Goal: Transaction & Acquisition: Download file/media

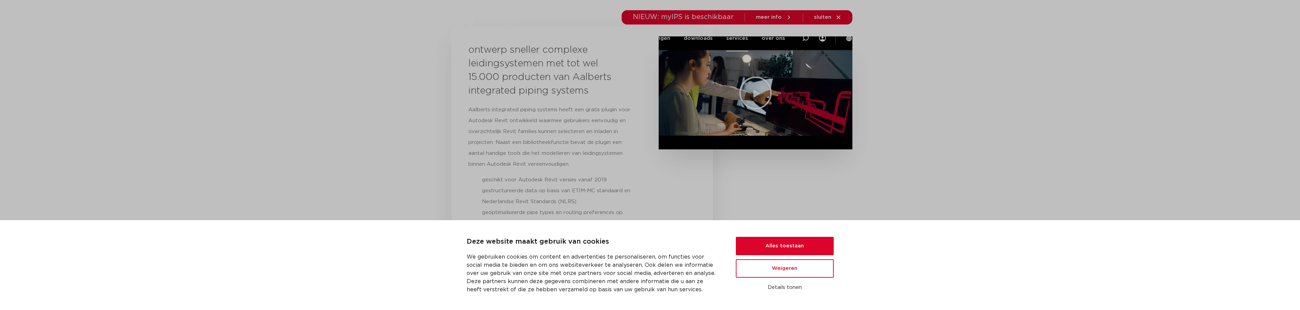
scroll to position [170, 0]
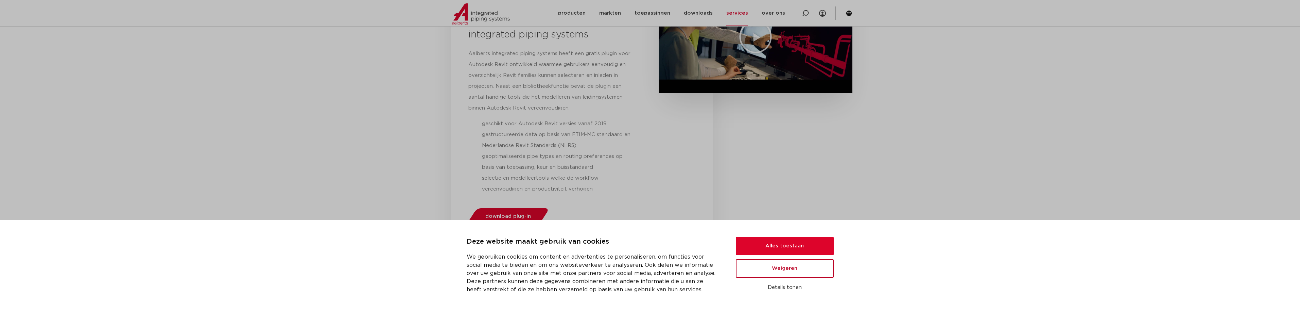
click at [747, 266] on button "Weigeren" at bounding box center [785, 268] width 98 height 18
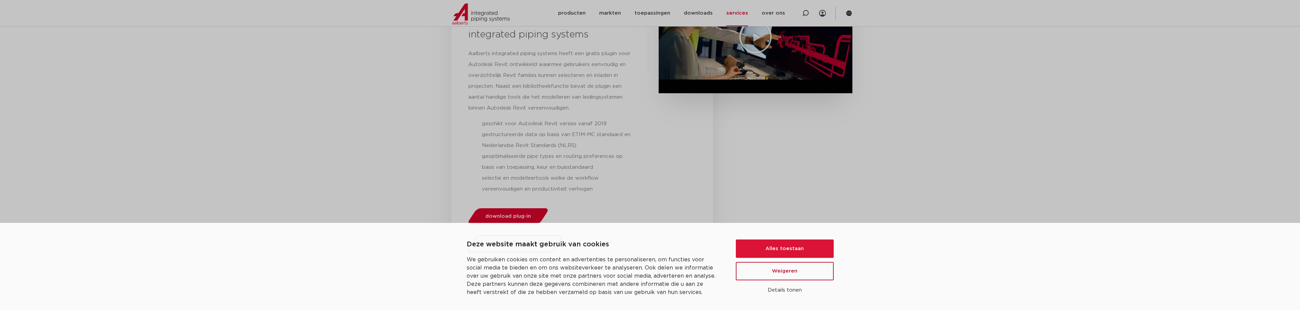
scroll to position [0, 0]
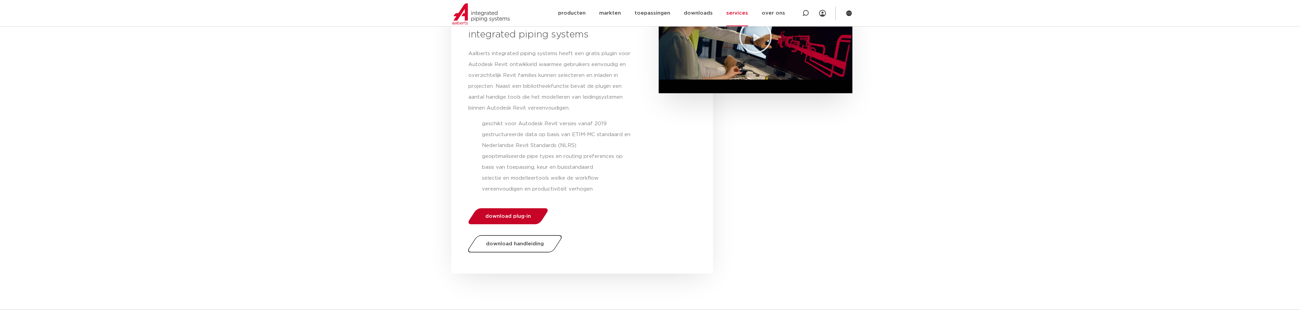
click at [538, 217] on link "download plug-in" at bounding box center [507, 216] width 83 height 16
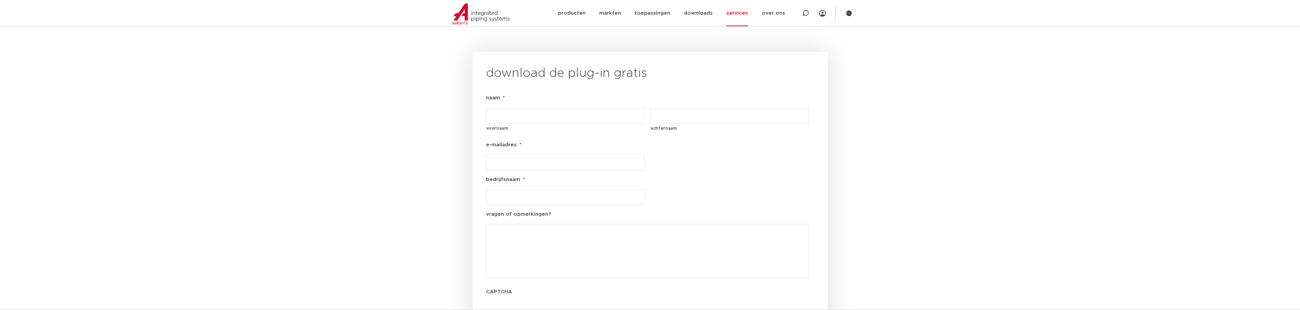
scroll to position [708, 0]
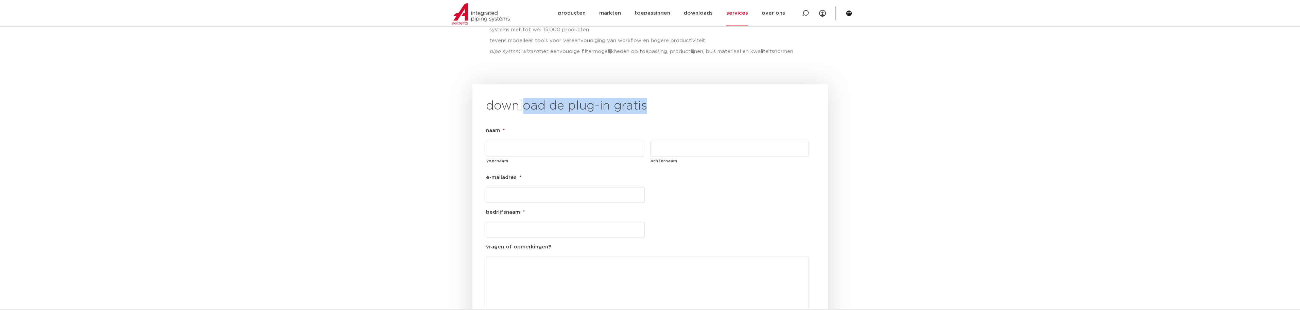
drag, startPoint x: 524, startPoint y: 95, endPoint x: 673, endPoint y: 93, distance: 149.8
click at [673, 98] on h2 "download de plug-in gratis" at bounding box center [650, 106] width 328 height 16
click at [529, 141] on input "voornaam" at bounding box center [565, 149] width 159 height 16
type input "Daan"
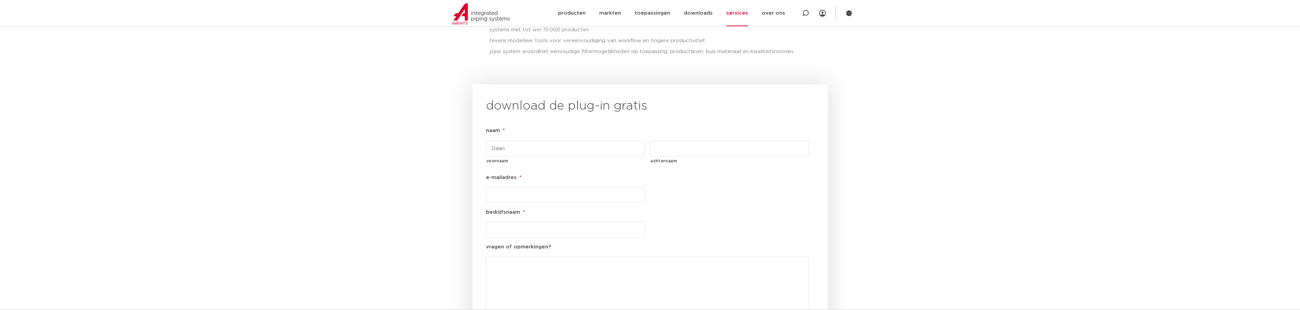
type input "[GEOGRAPHIC_DATA]"
type input "[EMAIL_ADDRESS][DOMAIN_NAME]"
type input "Warmtebouw"
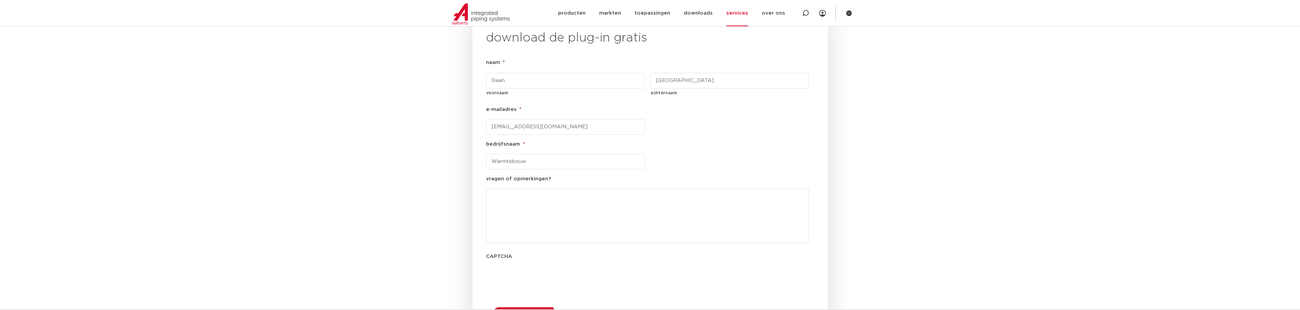
scroll to position [844, 0]
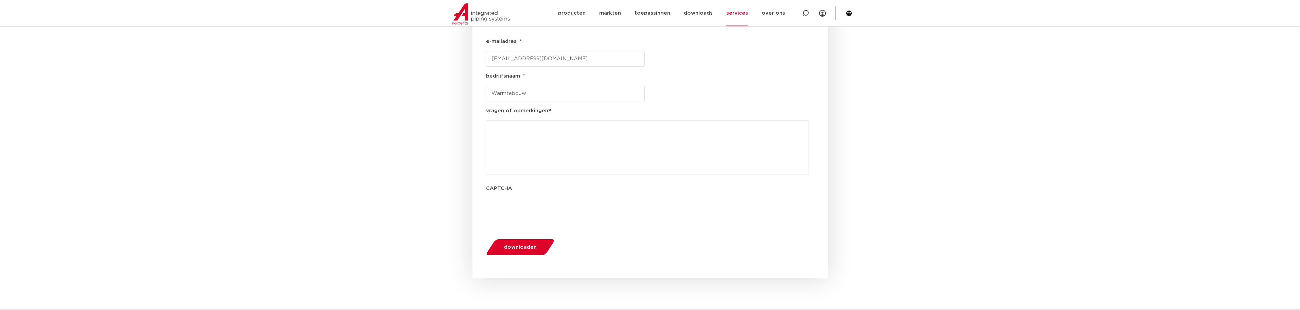
click at [522, 244] on span "downloaden" at bounding box center [520, 246] width 33 height 5
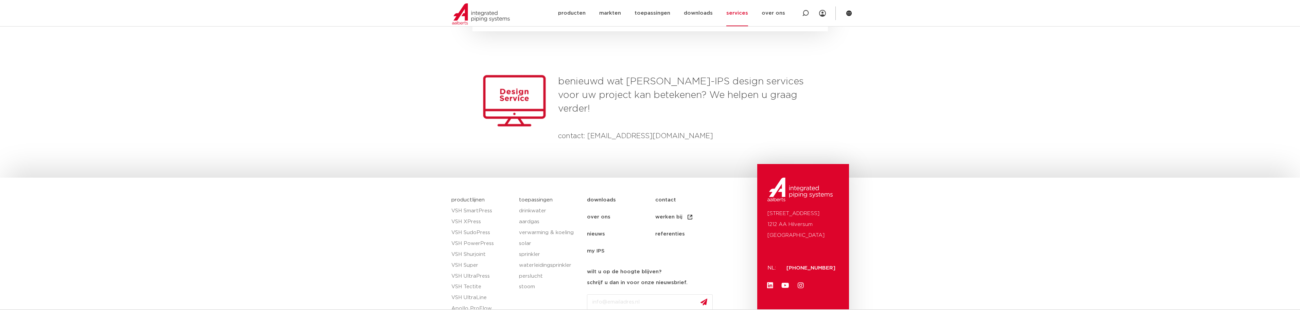
scroll to position [784, 0]
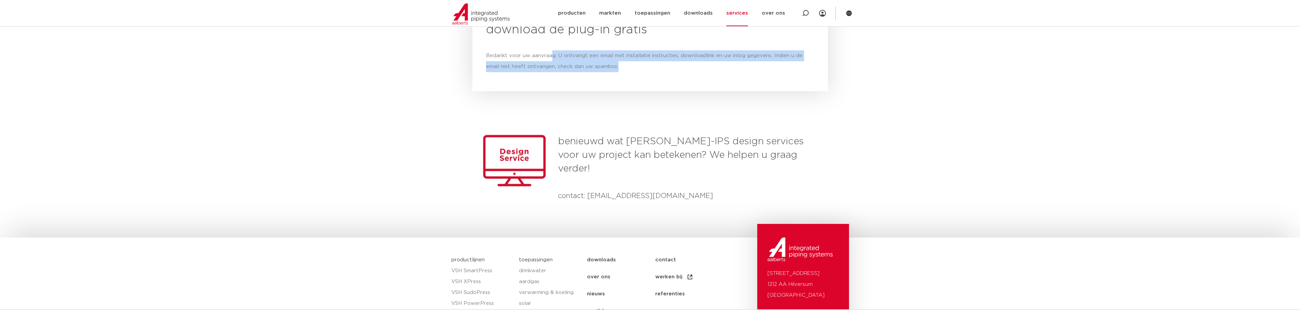
drag, startPoint x: 551, startPoint y: 39, endPoint x: 616, endPoint y: 48, distance: 65.1
click at [616, 50] on div "Bedankt voor uw aanvraag. U ontvangt een email met installatie instructies, dow…" at bounding box center [650, 61] width 328 height 22
